Goal: Transaction & Acquisition: Subscribe to service/newsletter

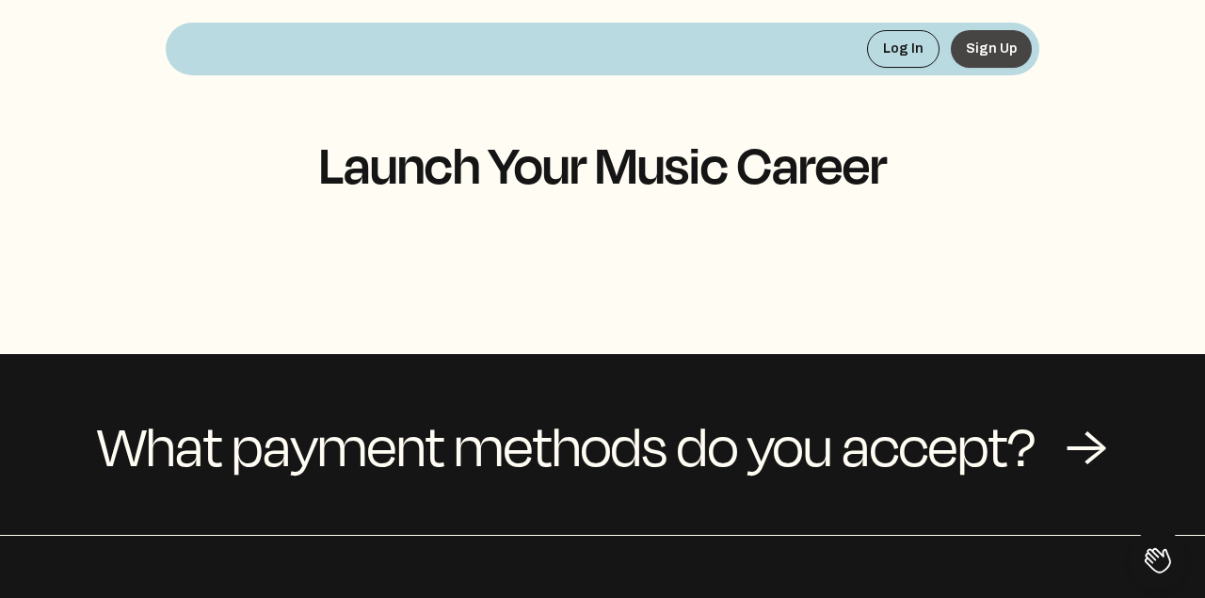
click at [992, 42] on button "Sign Up" at bounding box center [991, 49] width 81 height 38
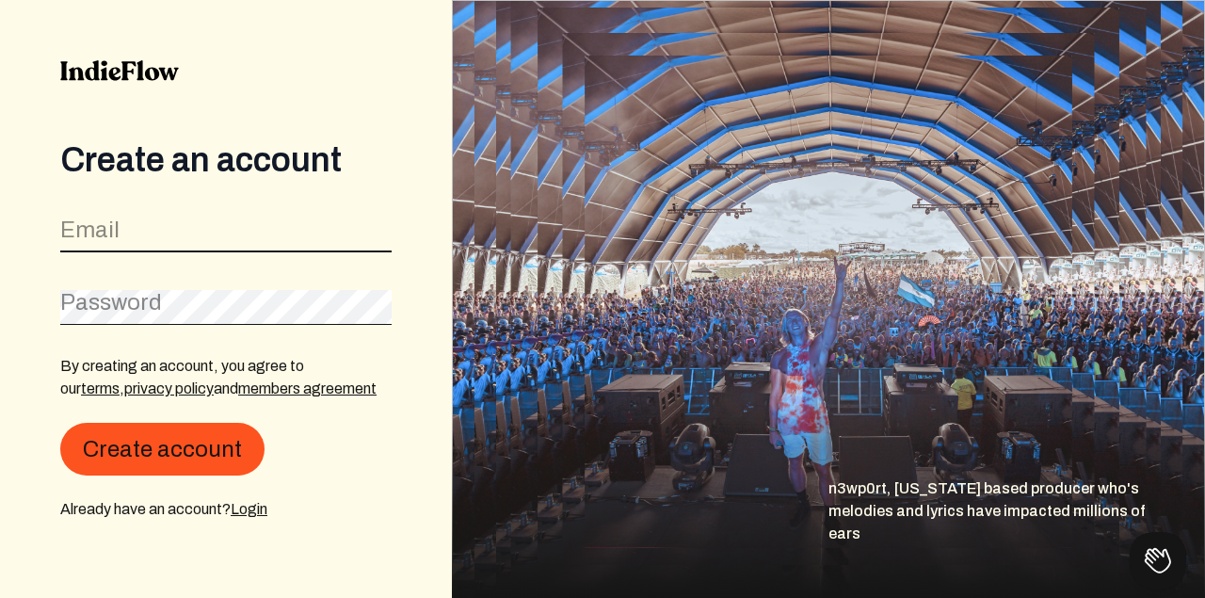
click at [171, 223] on input "email" at bounding box center [226, 235] width 332 height 36
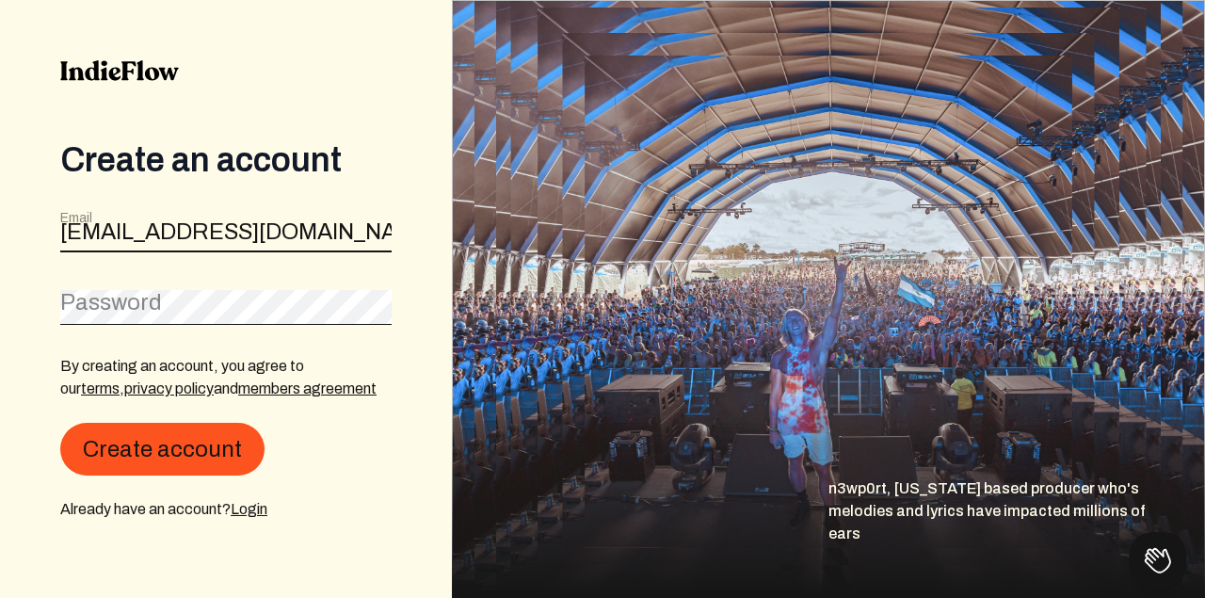
type input "[EMAIL_ADDRESS][DOMAIN_NAME]"
click at [110, 300] on label "Password" at bounding box center [90, 291] width 60 height 19
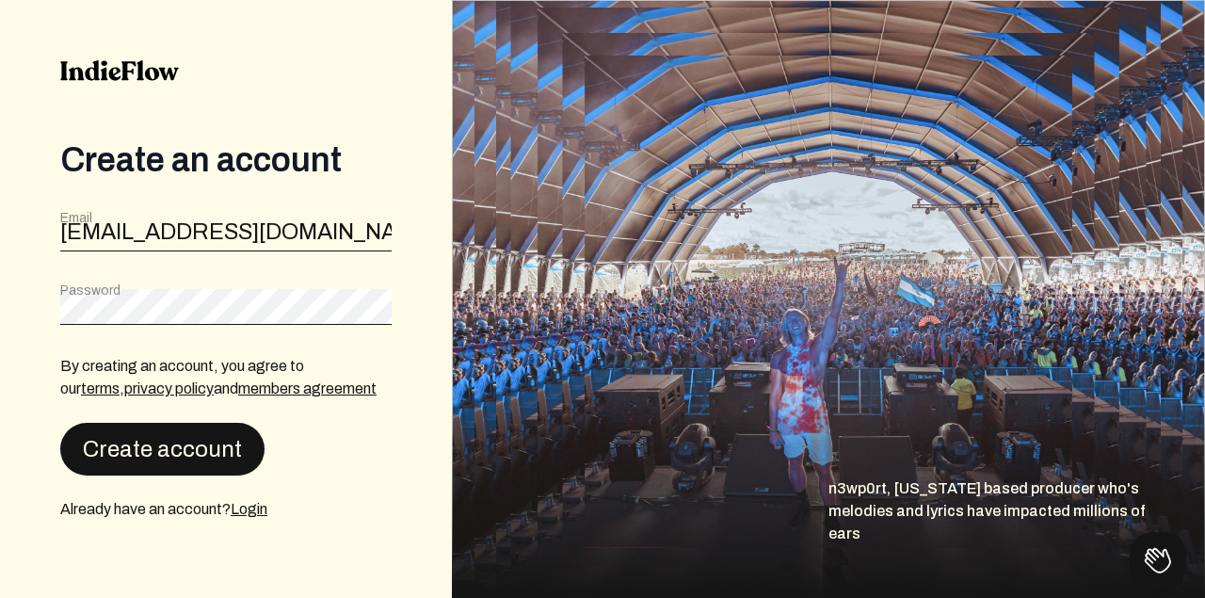
click at [110, 453] on button "Create account" at bounding box center [162, 449] width 204 height 53
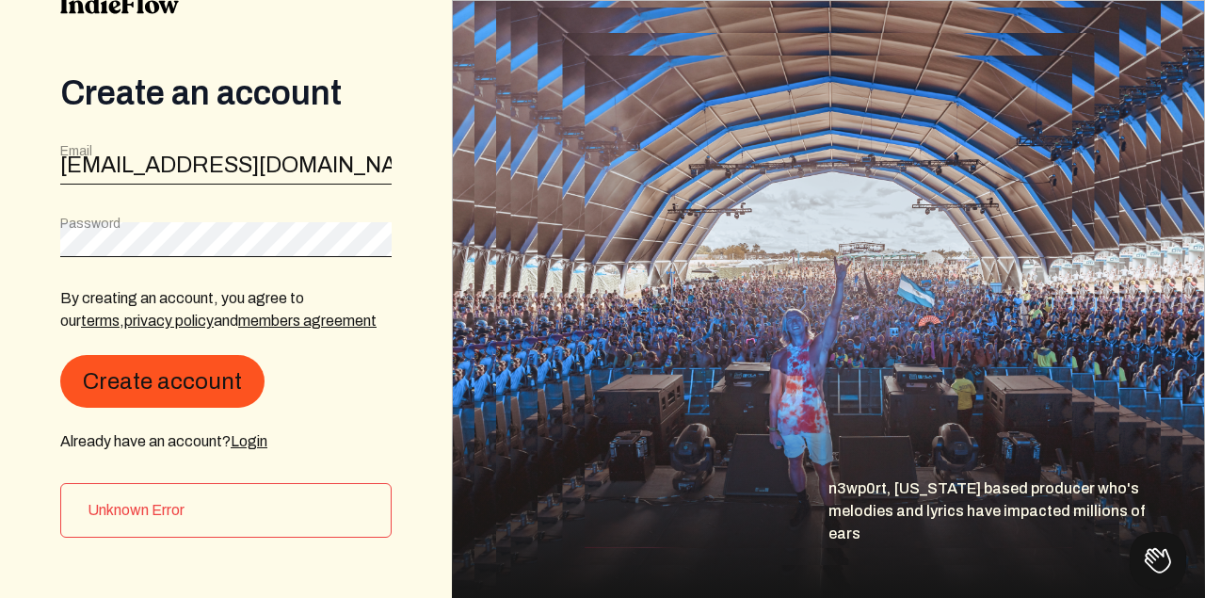
scroll to position [67, 0]
click at [253, 445] on link "Login" at bounding box center [249, 441] width 37 height 16
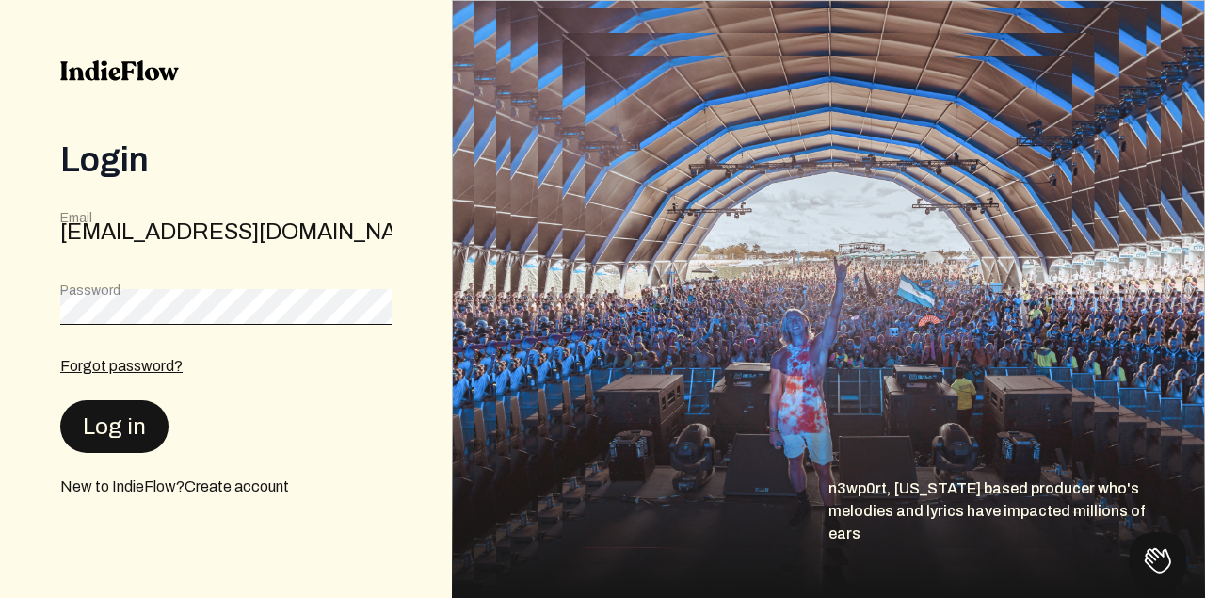
click at [105, 453] on div "Forgot password? Log in New to IndieFlow? Create account" at bounding box center [226, 426] width 332 height 143
click at [109, 440] on button "Log in" at bounding box center [114, 425] width 108 height 53
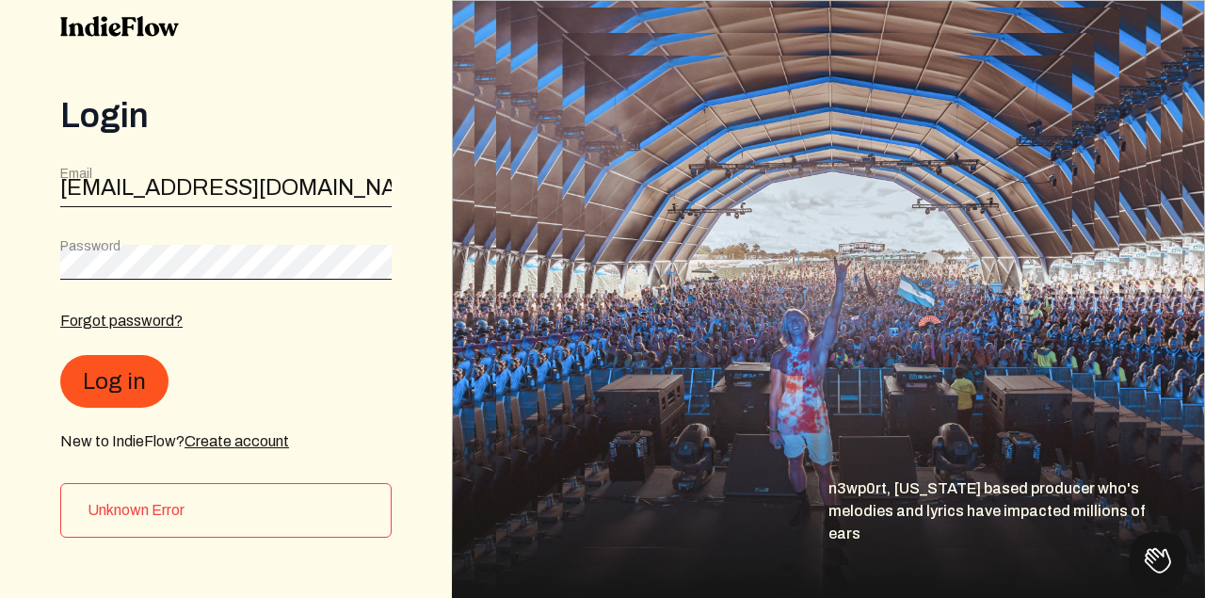
scroll to position [44, 0]
